Goal: Information Seeking & Learning: Find specific page/section

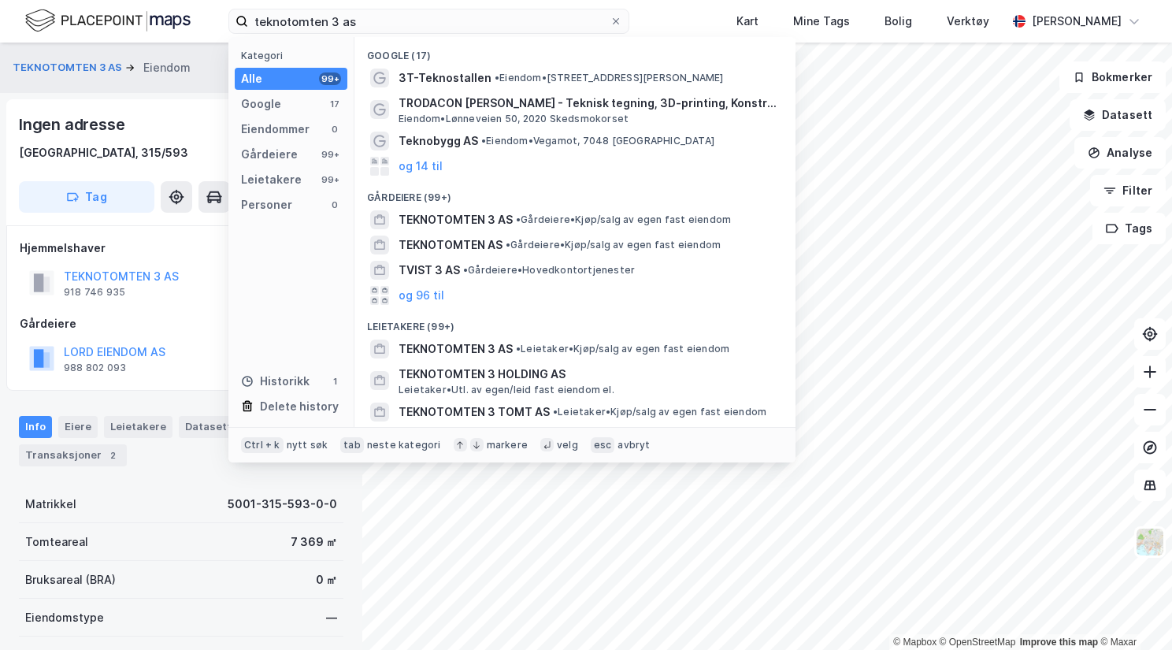
click at [359, 28] on input "teknotomten 3 as" at bounding box center [429, 21] width 362 height 24
click at [360, 26] on input "teknotomten 3 as" at bounding box center [429, 21] width 362 height 24
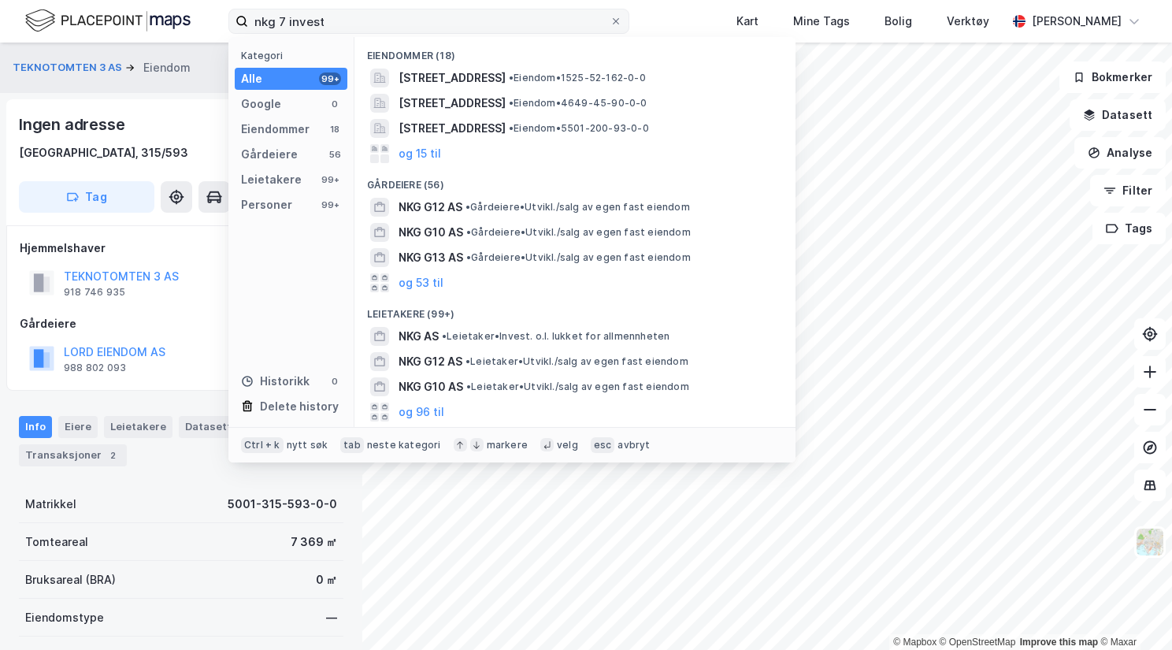
type input "nkg 7 invest"
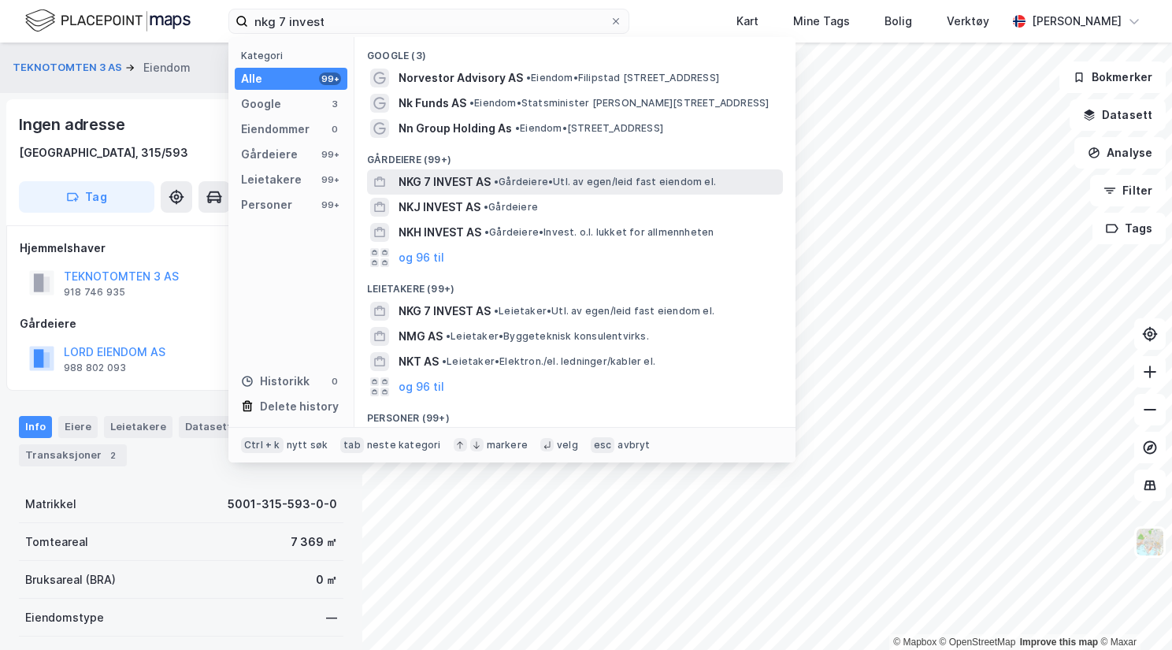
click at [514, 169] on div "NKG 7 INVEST AS • Gårdeiere • Utl. av egen/leid fast eiendom el." at bounding box center [575, 181] width 416 height 25
